Goal: Transaction & Acquisition: Obtain resource

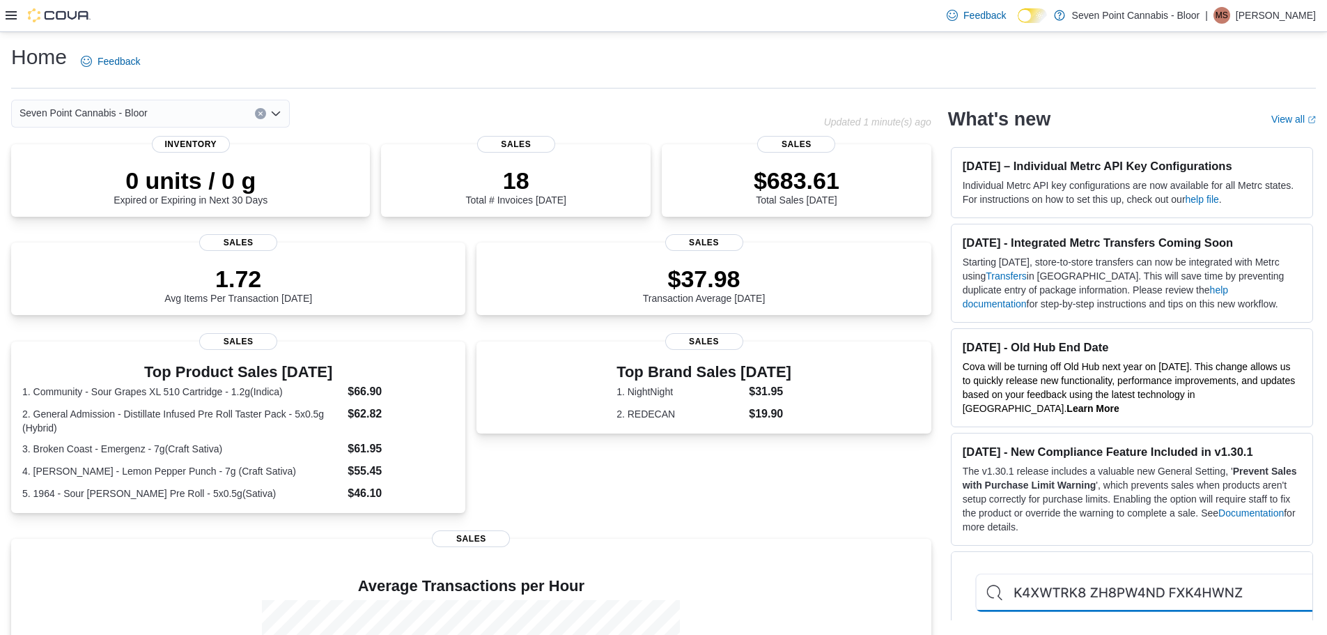
click at [14, 19] on icon at bounding box center [11, 15] width 11 height 8
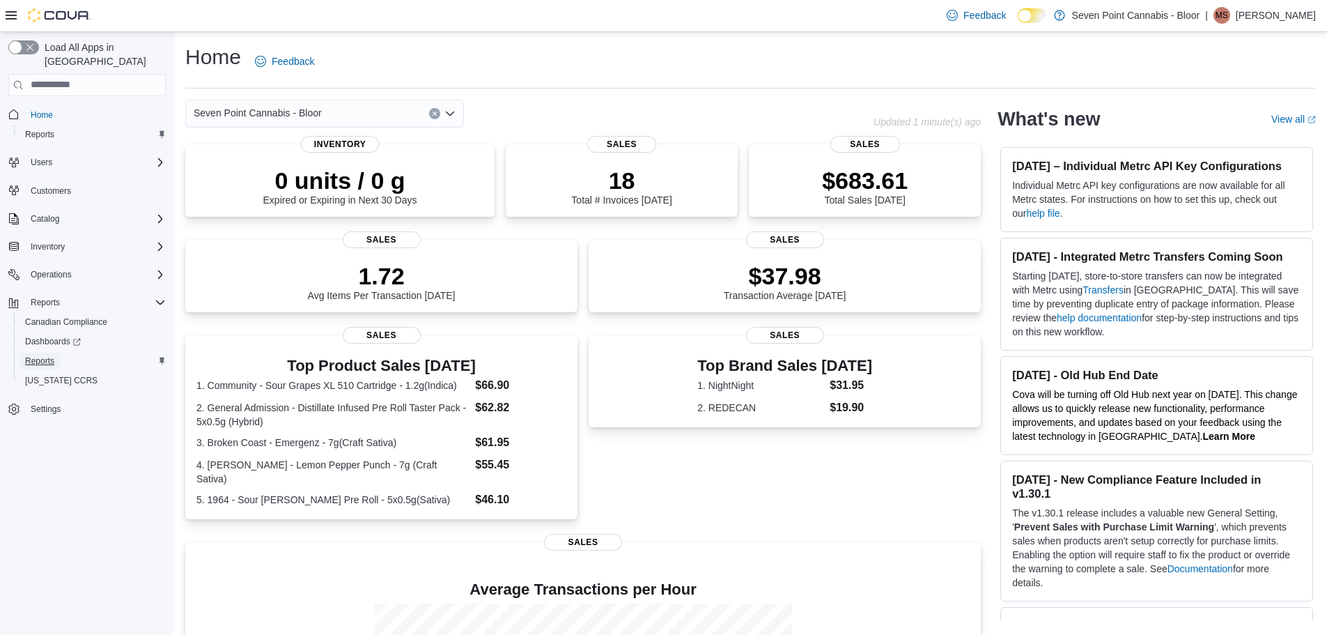
click at [40, 355] on span "Reports" at bounding box center [39, 360] width 29 height 11
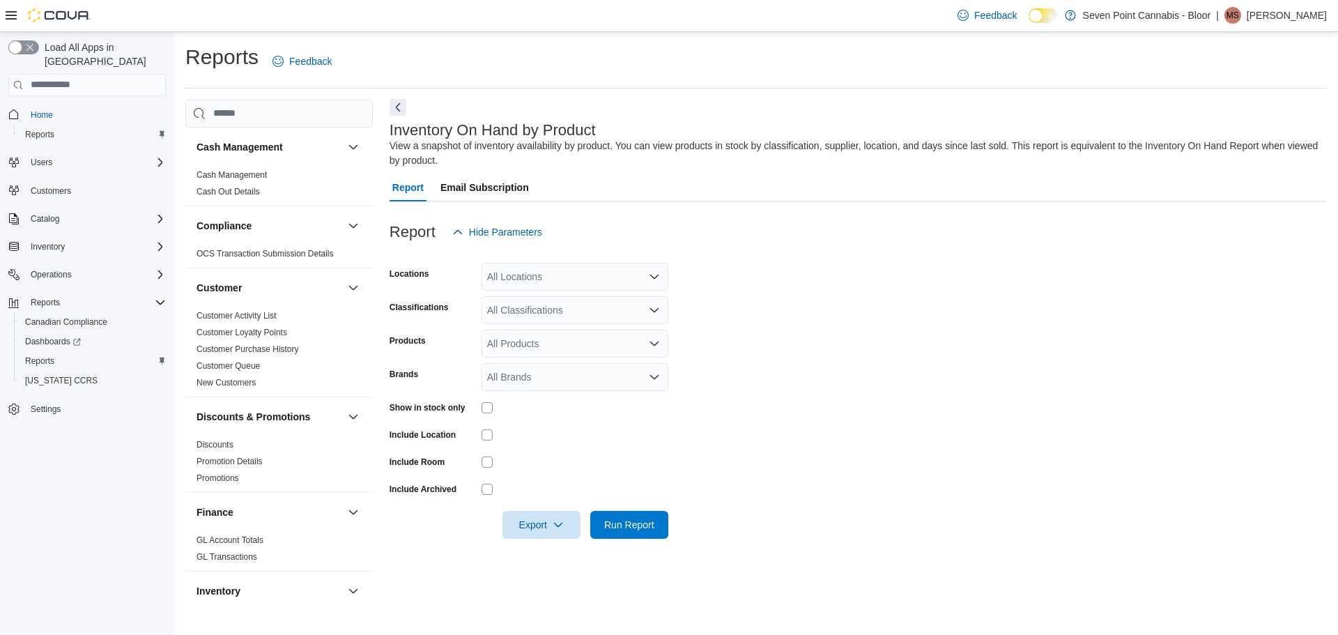
click at [398, 106] on button "Next" at bounding box center [397, 107] width 17 height 17
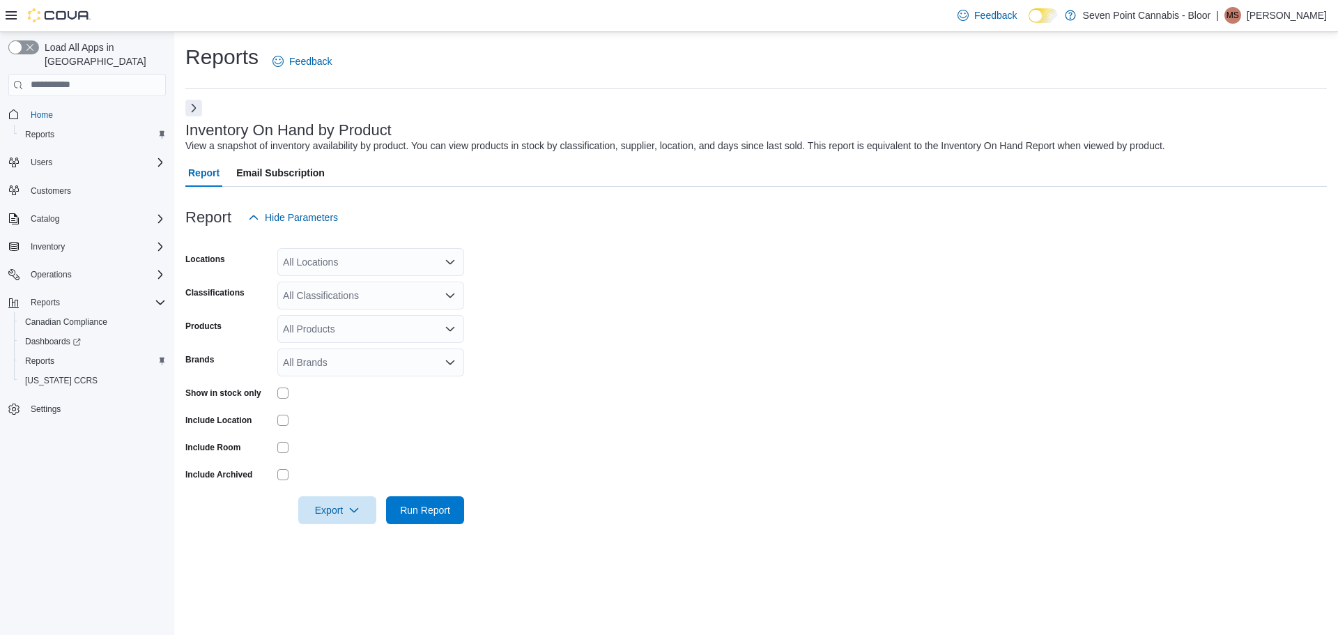
click at [451, 300] on icon "Open list of options" at bounding box center [449, 295] width 11 height 11
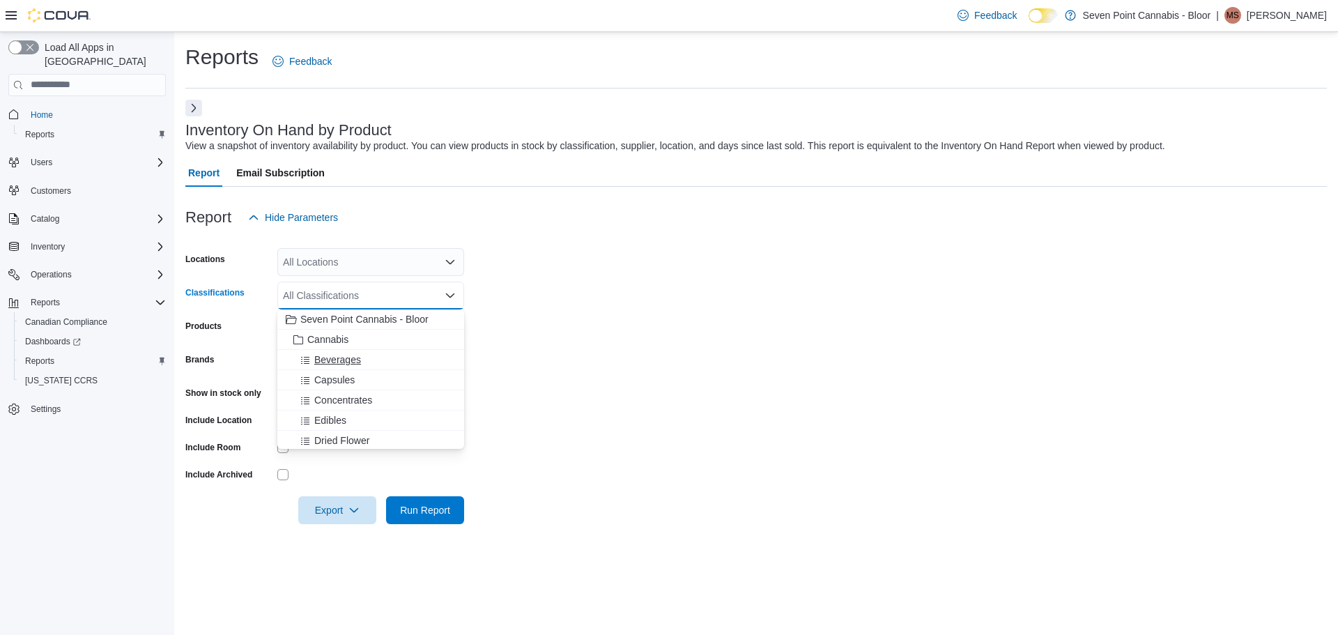
click at [387, 359] on div "Beverages" at bounding box center [371, 360] width 170 height 14
click at [387, 359] on div "Capsules" at bounding box center [358, 360] width 144 height 14
click at [387, 359] on div "Concentrates" at bounding box center [358, 360] width 144 height 14
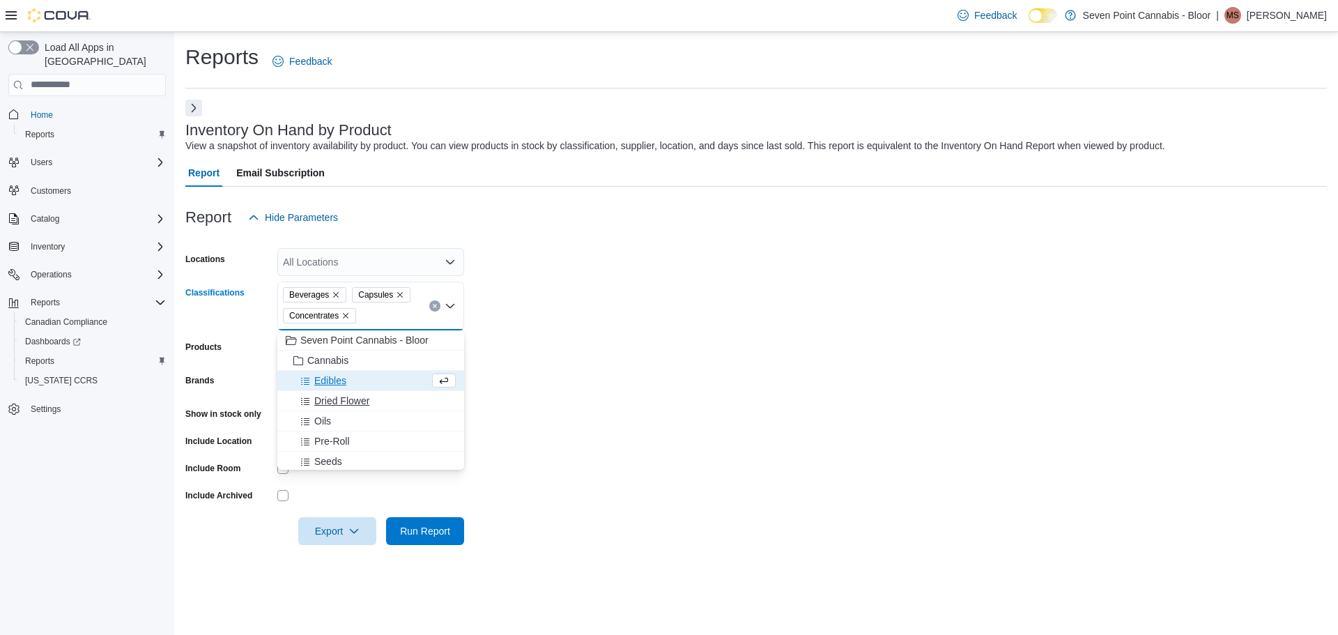
click at [390, 394] on div "Dried Flower" at bounding box center [371, 401] width 170 height 14
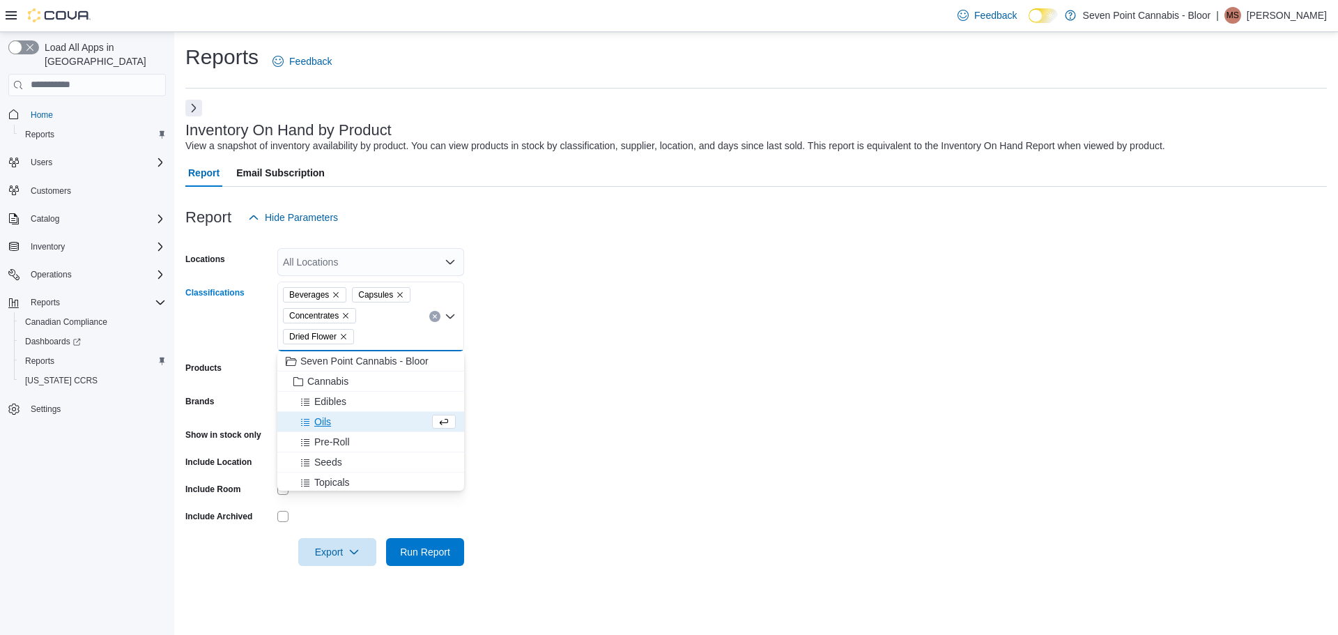
click at [388, 423] on div "Oils" at bounding box center [358, 422] width 144 height 14
click at [371, 464] on div "Topicals" at bounding box center [371, 462] width 170 height 14
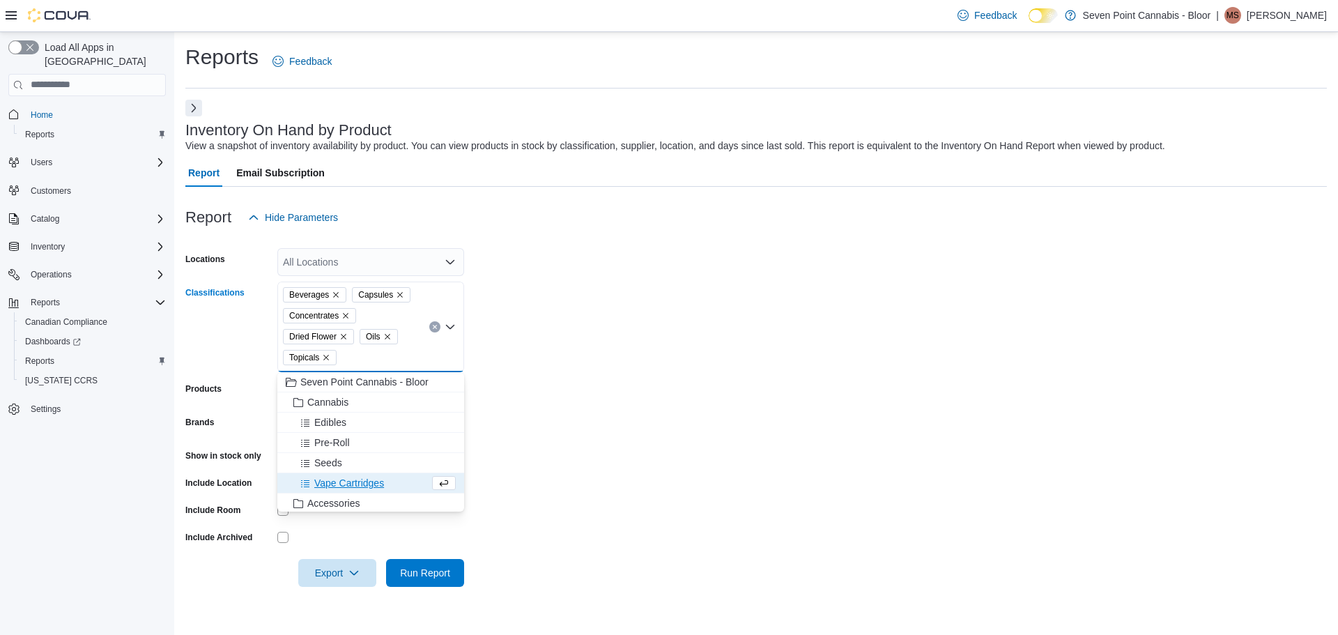
click at [372, 488] on span "Vape Cartridges" at bounding box center [349, 483] width 70 height 14
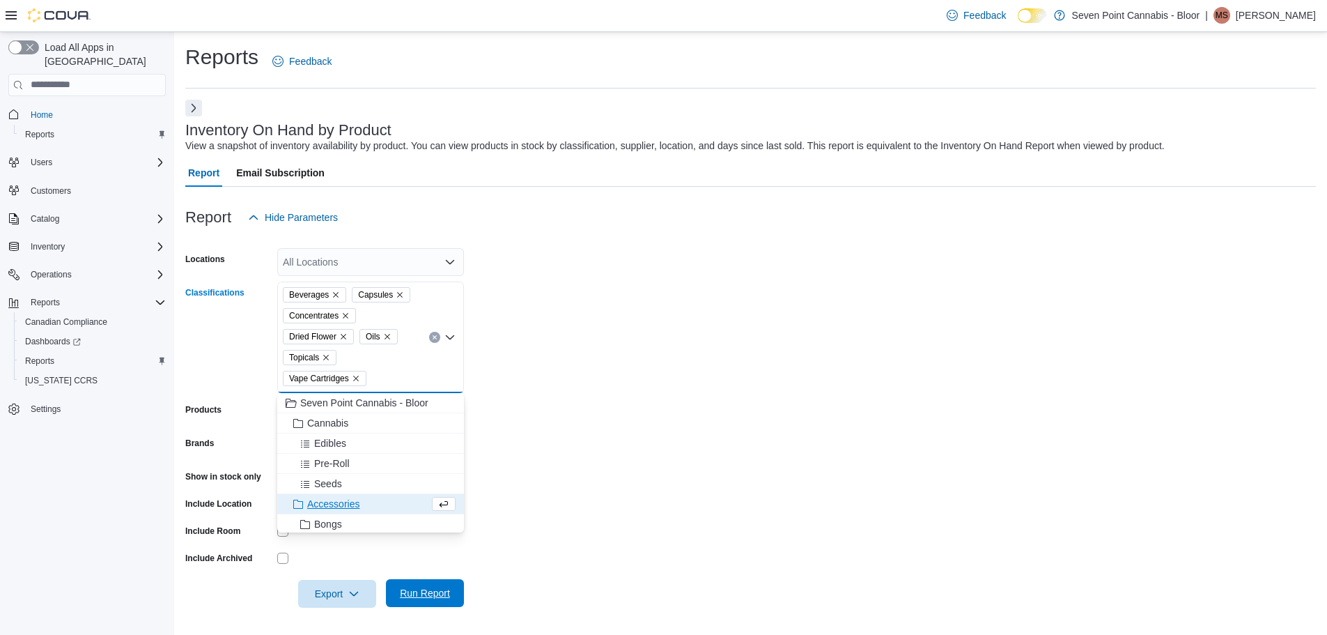
click at [435, 596] on span "Run Report" at bounding box center [425, 593] width 50 height 14
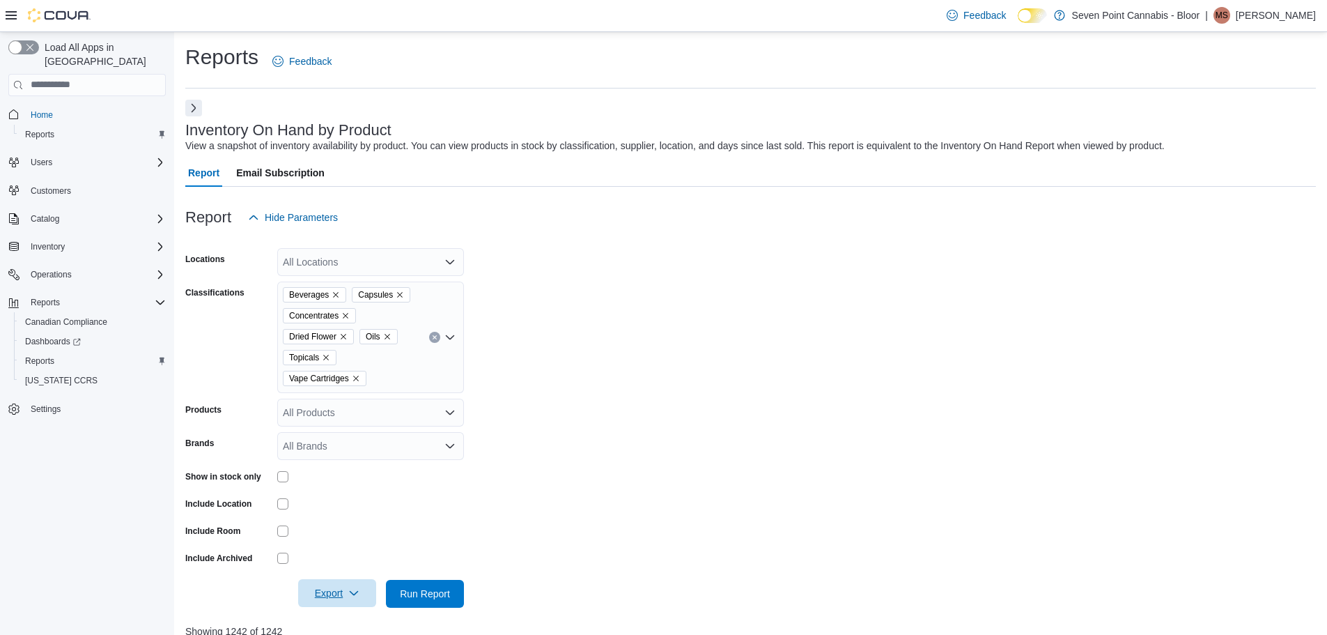
click at [352, 602] on span "Export" at bounding box center [337, 593] width 61 height 28
click at [347, 504] on span "Export to Excel" at bounding box center [339, 509] width 63 height 11
